Goal: Find specific page/section: Find specific page/section

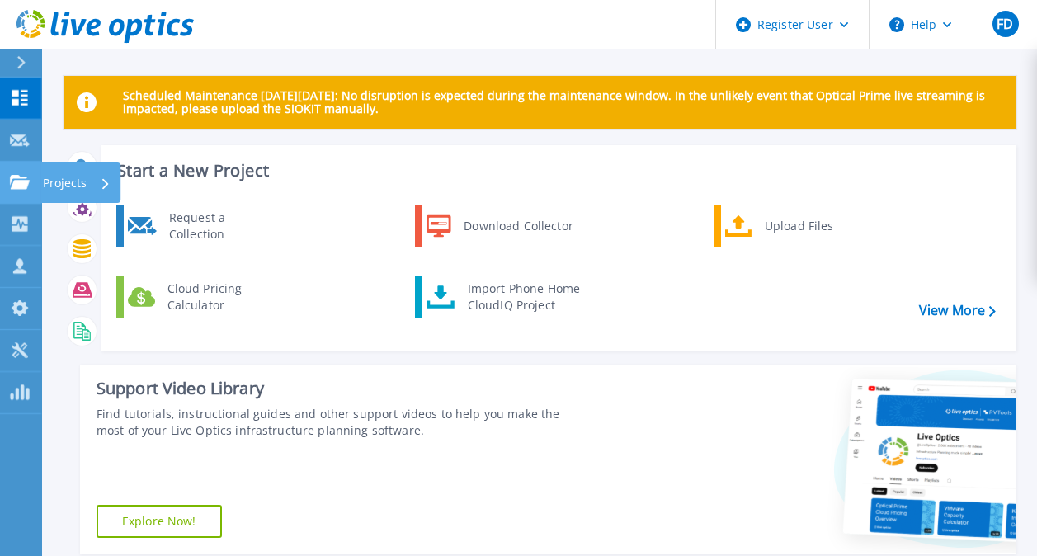
click at [13, 172] on link "Projects Projects" at bounding box center [20, 183] width 41 height 42
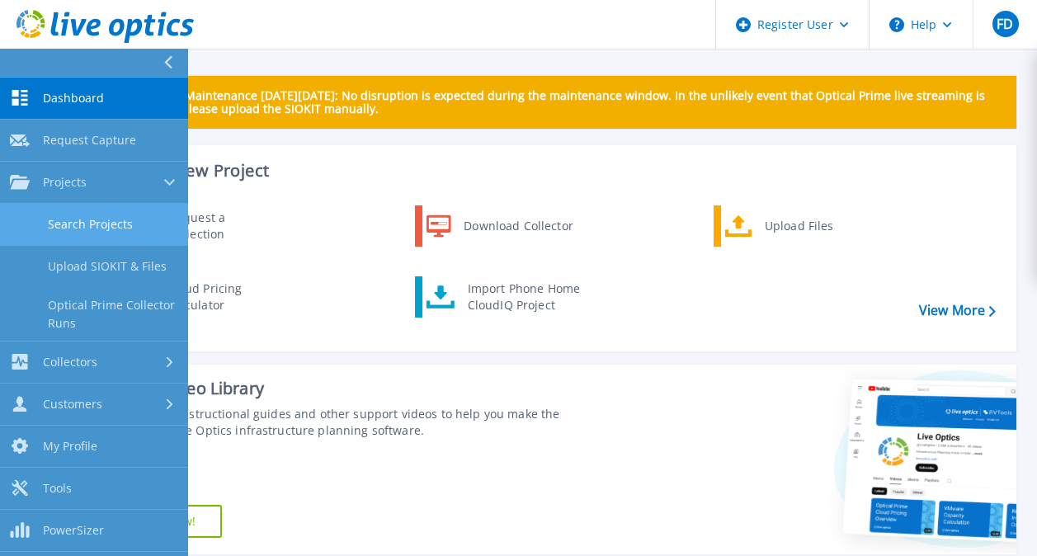
click at [120, 228] on link "Search Projects" at bounding box center [94, 225] width 188 height 42
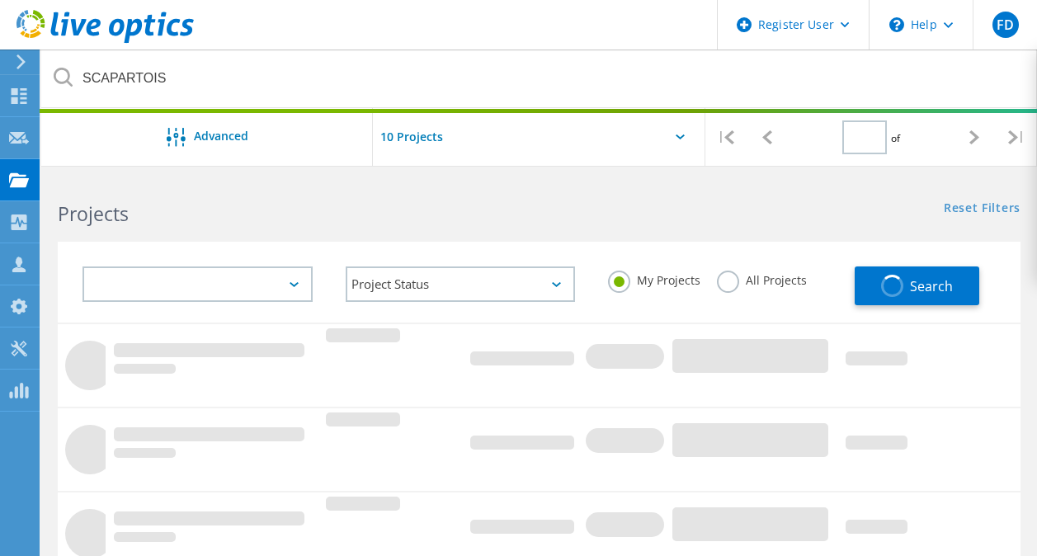
type input "1"
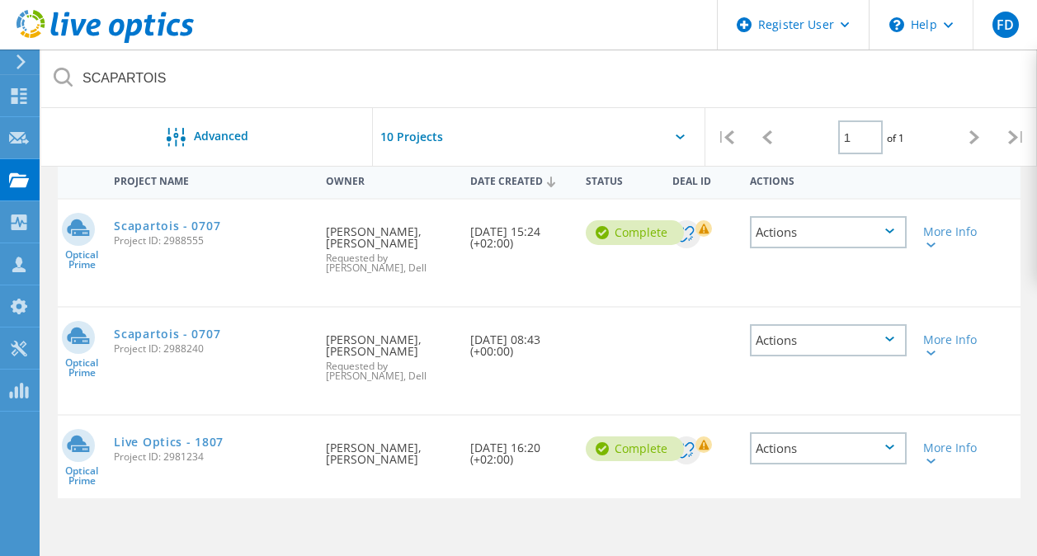
scroll to position [162, 0]
click at [191, 441] on link "Live Optics - 1807" at bounding box center [169, 443] width 110 height 12
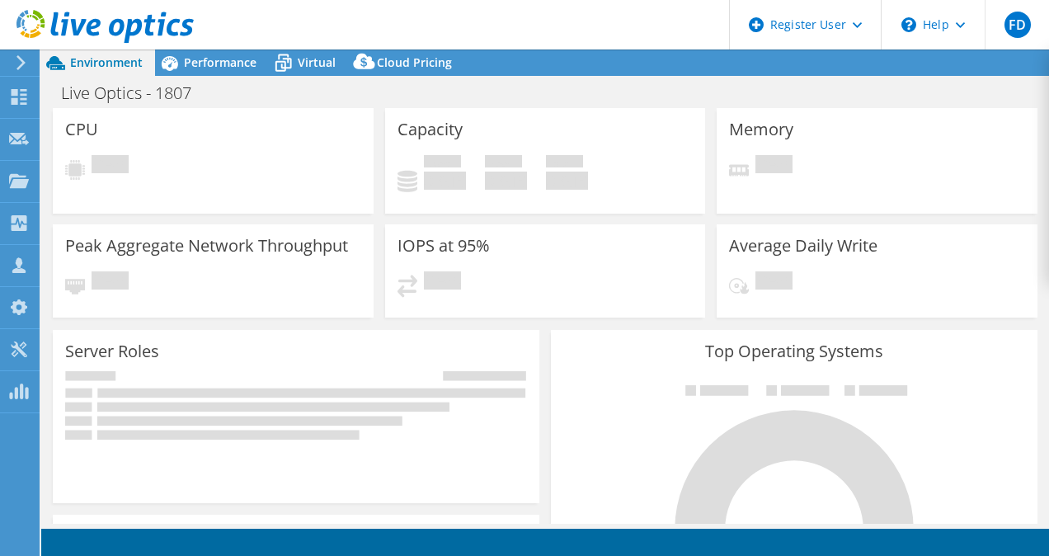
select select "USD"
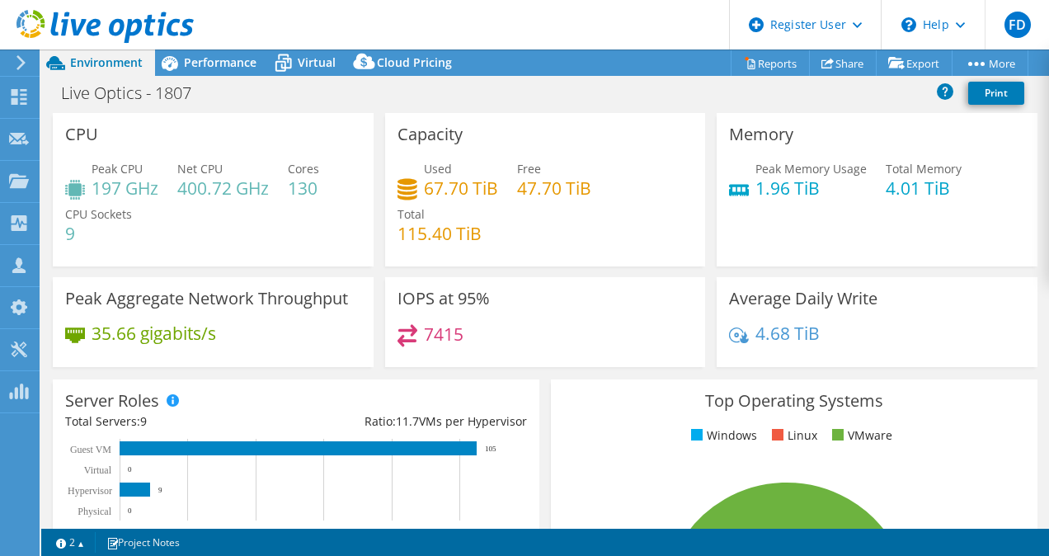
click at [439, 329] on h4 "7415" at bounding box center [444, 334] width 40 height 18
copy h4 "7415"
